Goal: Task Accomplishment & Management: Manage account settings

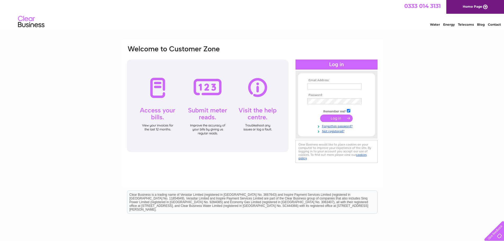
type input "[PERSON_NAME][EMAIL_ADDRESS][DOMAIN_NAME]"
click at [336, 120] on input "submit" at bounding box center [336, 118] width 33 height 7
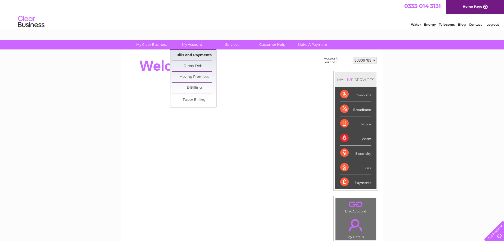
click at [198, 53] on link "Bills and Payments" at bounding box center [194, 55] width 44 height 11
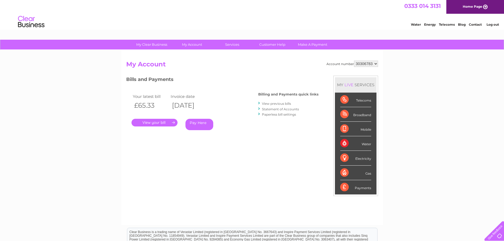
click at [288, 110] on link "Statement of Accounts" at bounding box center [280, 109] width 37 height 4
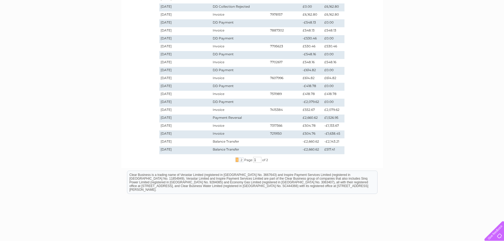
scroll to position [106, 0]
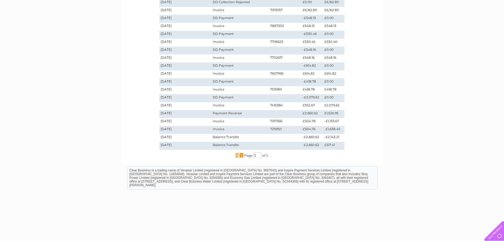
click at [242, 156] on span "2" at bounding box center [241, 155] width 4 height 5
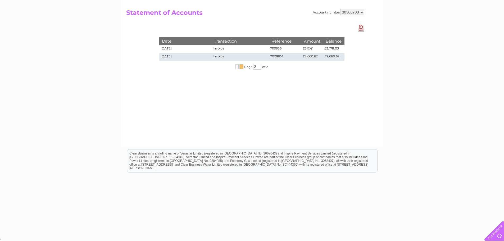
scroll to position [52, 0]
click at [237, 67] on span "1" at bounding box center [236, 66] width 3 height 5
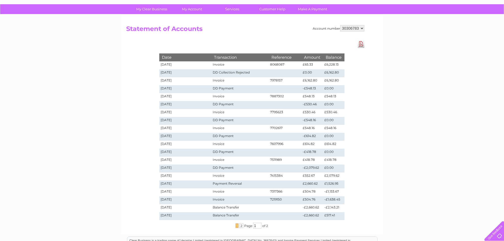
scroll to position [0, 0]
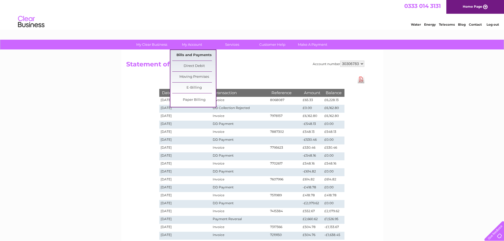
click at [195, 54] on link "Bills and Payments" at bounding box center [194, 55] width 44 height 11
click at [191, 57] on link "Bills and Payments" at bounding box center [194, 55] width 44 height 11
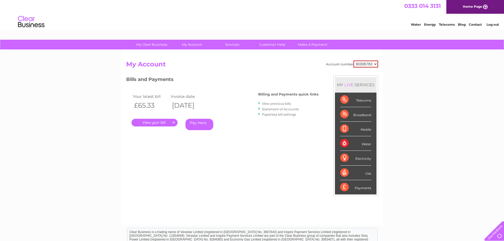
click at [271, 103] on link "View previous bills" at bounding box center [276, 104] width 29 height 4
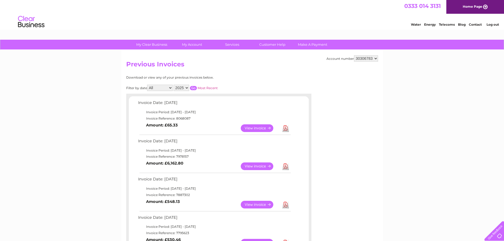
click at [184, 87] on select "2025 2024" at bounding box center [182, 88] width 16 height 6
select select "2024"
click at [174, 85] on select "2025 2024" at bounding box center [182, 88] width 16 height 6
click at [193, 87] on input "button" at bounding box center [193, 88] width 7 height 4
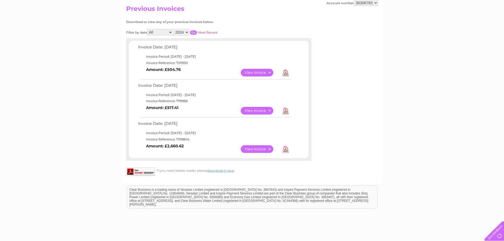
scroll to position [79, 0]
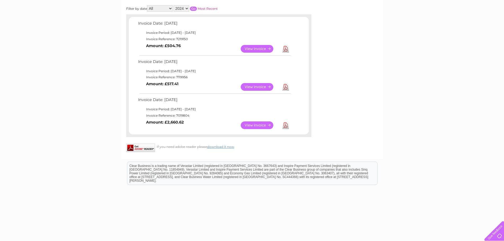
click at [258, 127] on link "View" at bounding box center [260, 125] width 39 height 8
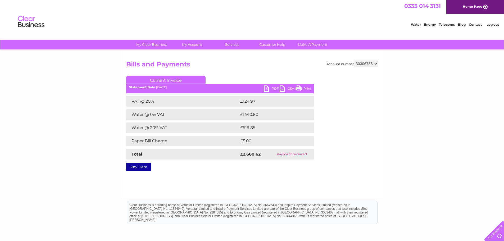
click at [266, 89] on link "PDF" at bounding box center [272, 89] width 16 height 8
drag, startPoint x: 97, startPoint y: 70, endPoint x: 99, endPoint y: 74, distance: 3.9
click at [97, 70] on div "My Clear Business Login Details My Details My Preferences Link Account My Accou…" at bounding box center [252, 164] width 504 height 249
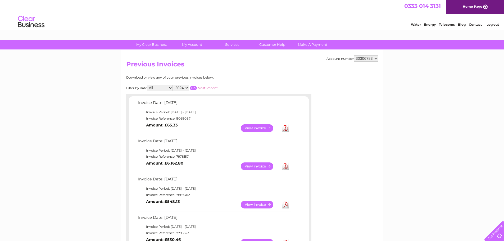
click at [195, 88] on input "button" at bounding box center [193, 88] width 7 height 4
click at [287, 168] on link "Download" at bounding box center [285, 166] width 7 height 8
click at [142, 121] on td "Invoice Reference: 7219150" at bounding box center [214, 118] width 155 height 6
click at [284, 129] on link "Download" at bounding box center [285, 128] width 7 height 8
click at [188, 88] on select "2025 2024" at bounding box center [182, 88] width 16 height 6
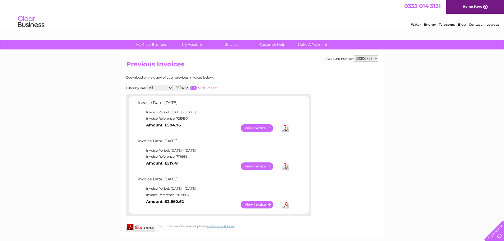
select select "2025"
click at [174, 85] on select "2025 2024" at bounding box center [182, 88] width 16 height 6
click at [195, 89] on input "button" at bounding box center [193, 88] width 7 height 4
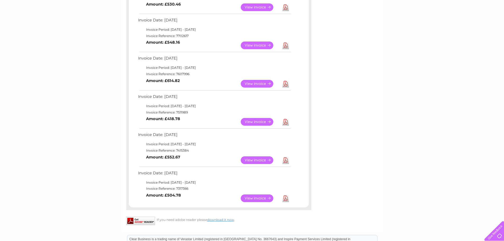
scroll to position [321, 0]
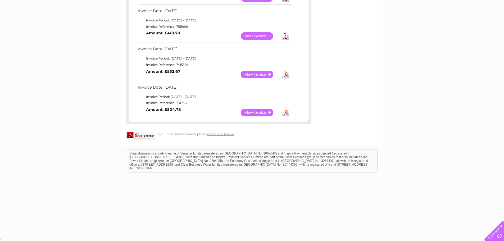
click at [287, 113] on link "Download" at bounding box center [285, 113] width 7 height 8
click at [287, 75] on link "Download" at bounding box center [285, 75] width 7 height 8
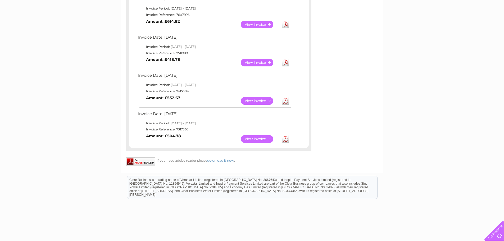
click at [286, 63] on link "Download" at bounding box center [285, 63] width 7 height 8
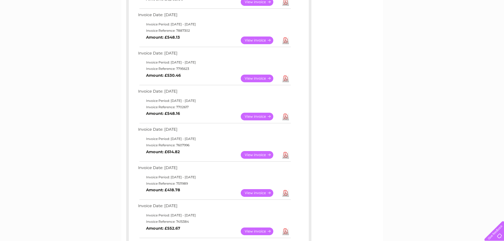
scroll to position [162, 0]
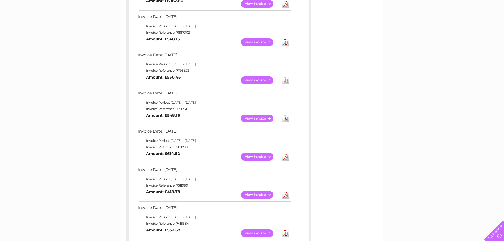
click at [286, 157] on link "Download" at bounding box center [285, 157] width 7 height 8
click at [287, 117] on link "Download" at bounding box center [285, 119] width 7 height 8
click at [285, 82] on link "Download" at bounding box center [285, 80] width 7 height 8
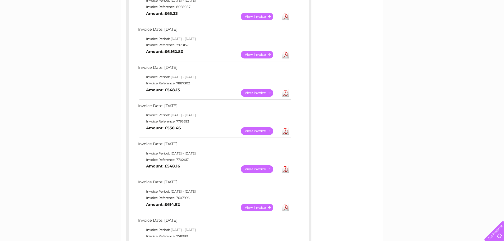
scroll to position [110, 0]
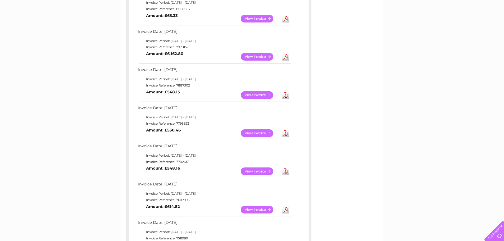
click at [285, 96] on link "Download" at bounding box center [285, 95] width 7 height 8
click at [287, 57] on link "Download" at bounding box center [285, 57] width 7 height 8
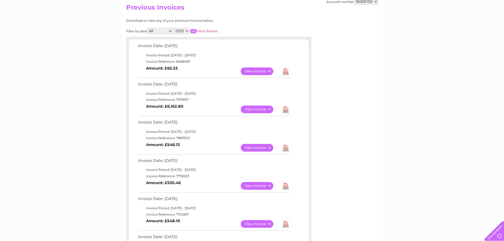
scroll to position [57, 0]
click at [284, 74] on link "Download" at bounding box center [285, 72] width 7 height 8
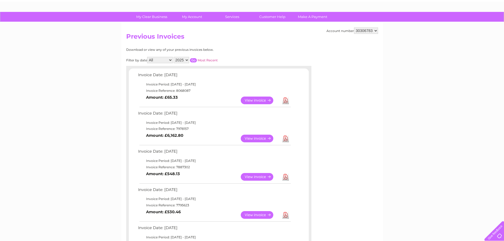
scroll to position [0, 0]
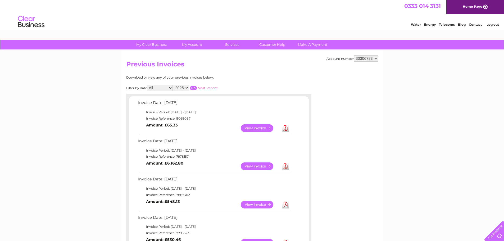
click at [478, 25] on link "Contact" at bounding box center [475, 24] width 13 height 4
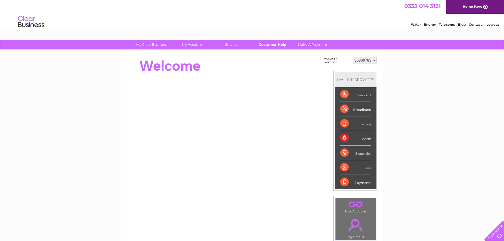
click at [276, 45] on link "Customer Help" at bounding box center [273, 45] width 44 height 10
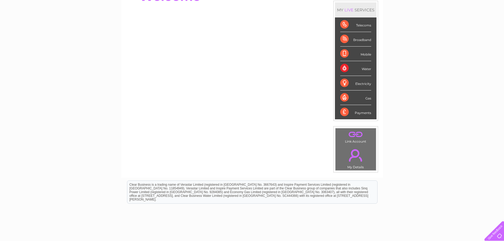
scroll to position [79, 0]
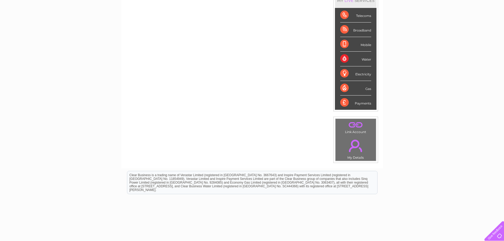
click at [356, 149] on link "." at bounding box center [356, 146] width 38 height 19
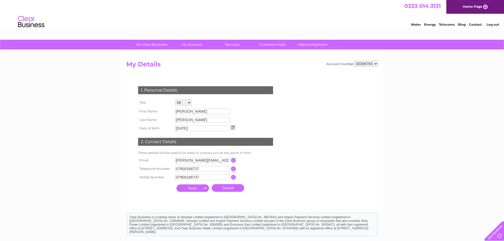
click at [234, 161] on input "button" at bounding box center [233, 160] width 5 height 5
click at [234, 160] on input "button" at bounding box center [233, 160] width 5 height 5
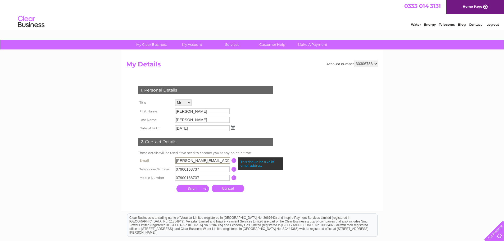
click at [193, 160] on input "kenny@selectivepersonnel.co.uk" at bounding box center [202, 160] width 55 height 6
click at [185, 162] on input "kenny@selectivepersonnel.co.uk" at bounding box center [202, 160] width 55 height 6
drag, startPoint x: 187, startPoint y: 161, endPoint x: 153, endPoint y: 167, distance: 34.1
click at [163, 162] on tr "Email kenny@selectivepersonnel.co.uk This should be a valid email address" at bounding box center [208, 160] width 142 height 9
type input "allan@selectivepersonnel.co.uk"
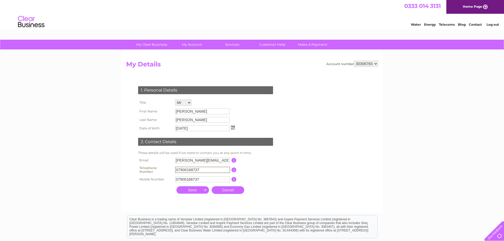
click at [212, 171] on input "07900168737" at bounding box center [202, 170] width 55 height 6
drag, startPoint x: 213, startPoint y: 171, endPoint x: 170, endPoint y: 169, distance: 43.4
click at [172, 169] on tr "Telephone Number 07900168737 This should be a valid landline telephone number s…" at bounding box center [208, 170] width 142 height 11
type input "07949189768"
click at [207, 171] on input "07949189768" at bounding box center [202, 170] width 55 height 6
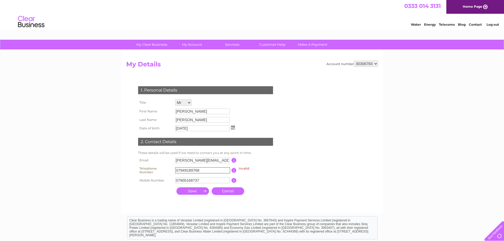
click at [187, 169] on input "07949189768" at bounding box center [202, 170] width 55 height 6
click at [202, 171] on input "07949189768" at bounding box center [202, 170] width 55 height 6
click at [207, 170] on input "07949189768" at bounding box center [202, 170] width 55 height 6
click at [189, 183] on input "07900168737" at bounding box center [202, 181] width 55 height 6
click at [189, 182] on input "07900168737" at bounding box center [202, 181] width 55 height 6
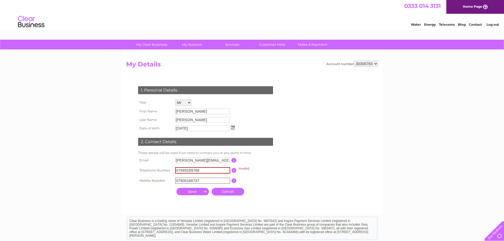
click at [189, 182] on input "07900168737" at bounding box center [202, 181] width 55 height 6
type input "07949189768"
click at [189, 171] on input "07949189768" at bounding box center [202, 170] width 55 height 6
drag, startPoint x: 206, startPoint y: 168, endPoint x: 201, endPoint y: 168, distance: 5.3
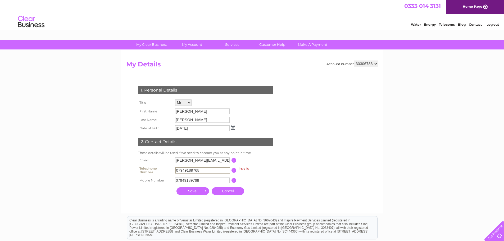
click at [201, 168] on input "07949189768" at bounding box center [202, 170] width 55 height 6
drag, startPoint x: 205, startPoint y: 169, endPoint x: 168, endPoint y: 169, distance: 37.0
click at [168, 169] on tr "Telephone Number 07949189768 Invalid This should be a valid landline telephone …" at bounding box center [208, 171] width 142 height 12
type input "0141"
drag, startPoint x: 193, startPoint y: 171, endPoint x: 169, endPoint y: 168, distance: 23.7
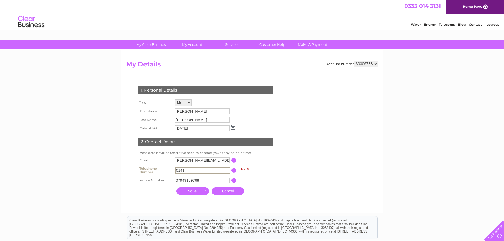
click at [169, 168] on tr "Telephone Number 0141 Invalid This should be a valid landline telephone number …" at bounding box center [208, 171] width 142 height 12
paste input "0"
click at [182, 171] on input "text" at bounding box center [202, 170] width 55 height 6
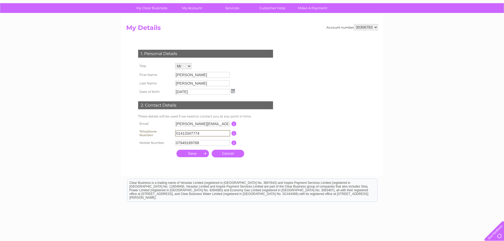
scroll to position [53, 0]
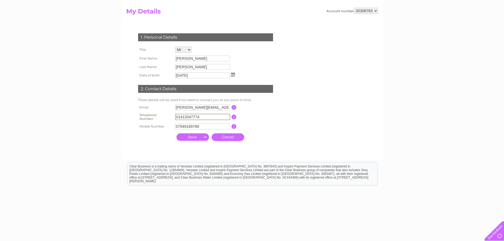
type input "01413347774"
click at [195, 138] on input "submit" at bounding box center [192, 136] width 33 height 7
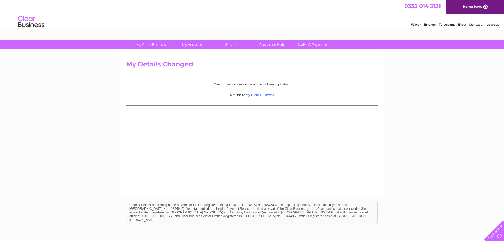
click at [253, 95] on link "My Clear Business" at bounding box center [260, 95] width 29 height 4
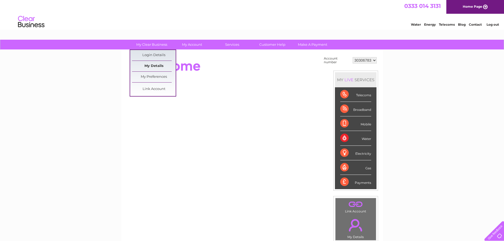
click at [155, 67] on link "My Details" at bounding box center [154, 66] width 44 height 11
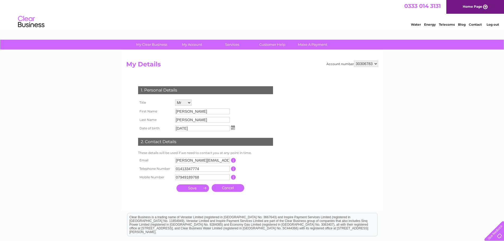
click at [188, 102] on select "Mr Mrs Ms Miss Dr Rev Prof Other" at bounding box center [183, 102] width 16 height 6
click at [209, 111] on input "[PERSON_NAME]" at bounding box center [202, 111] width 55 height 6
click at [207, 116] on tbody "Title Mr Mrs Ms Miss Dr Rev Prof Other First Name [PERSON_NAME] Last Name [PERS…" at bounding box center [186, 115] width 99 height 34
click at [201, 112] on input "[PERSON_NAME]" at bounding box center [202, 111] width 55 height 6
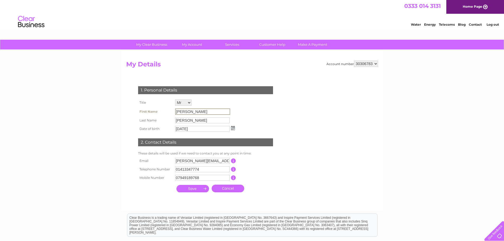
click at [201, 112] on input "[PERSON_NAME]" at bounding box center [202, 111] width 55 height 6
click at [246, 116] on div "1. Personal Details Title Mr Mrs Ms Miss Dr Rev Prof Other First Name [PERSON_N…" at bounding box center [206, 138] width 161 height 114
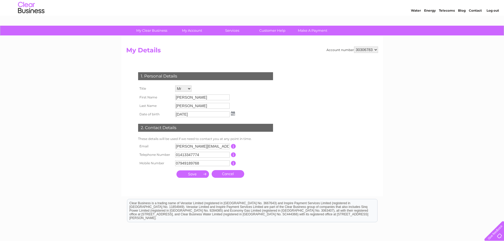
scroll to position [26, 0]
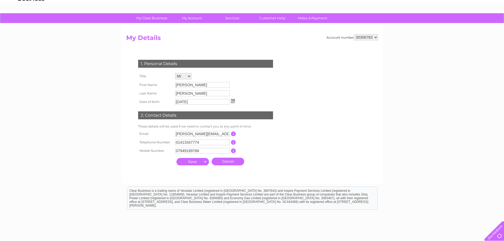
click at [232, 134] on input "button" at bounding box center [233, 133] width 5 height 5
click at [259, 159] on div "1. Personal Details Title Mr Mrs Ms Miss Dr Rev Prof Other First Name [PERSON_N…" at bounding box center [206, 112] width 161 height 114
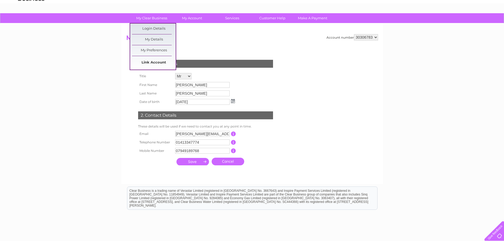
click at [156, 63] on link "Link Account" at bounding box center [154, 62] width 44 height 11
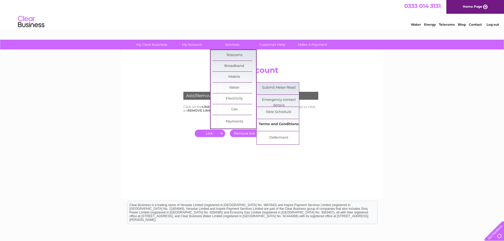
click at [279, 128] on link "Terms and Conditions" at bounding box center [279, 124] width 44 height 11
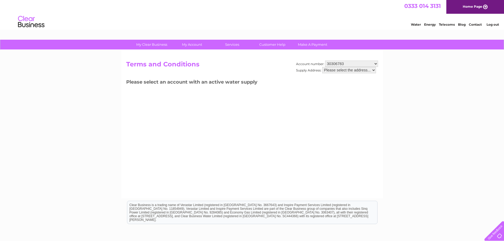
click at [373, 69] on select "Please select the address..." at bounding box center [349, 70] width 54 height 6
drag, startPoint x: 237, startPoint y: 107, endPoint x: 232, endPoint y: 101, distance: 8.4
click at [237, 106] on div "Account number: 30306783 Supply Address: Please select the address... Terms and…" at bounding box center [252, 124] width 262 height 148
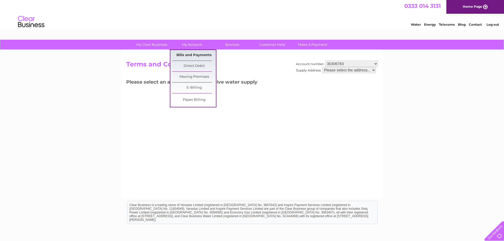
click at [191, 52] on link "Bills and Payments" at bounding box center [194, 55] width 44 height 11
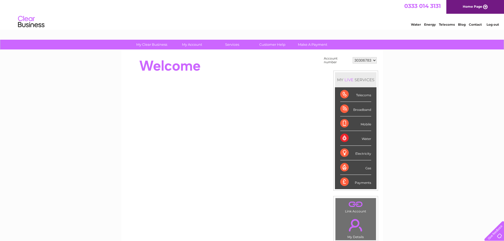
click at [366, 139] on div "Water" at bounding box center [355, 138] width 31 height 15
click at [344, 138] on div "Water" at bounding box center [355, 138] width 31 height 15
